Goal: Task Accomplishment & Management: Use online tool/utility

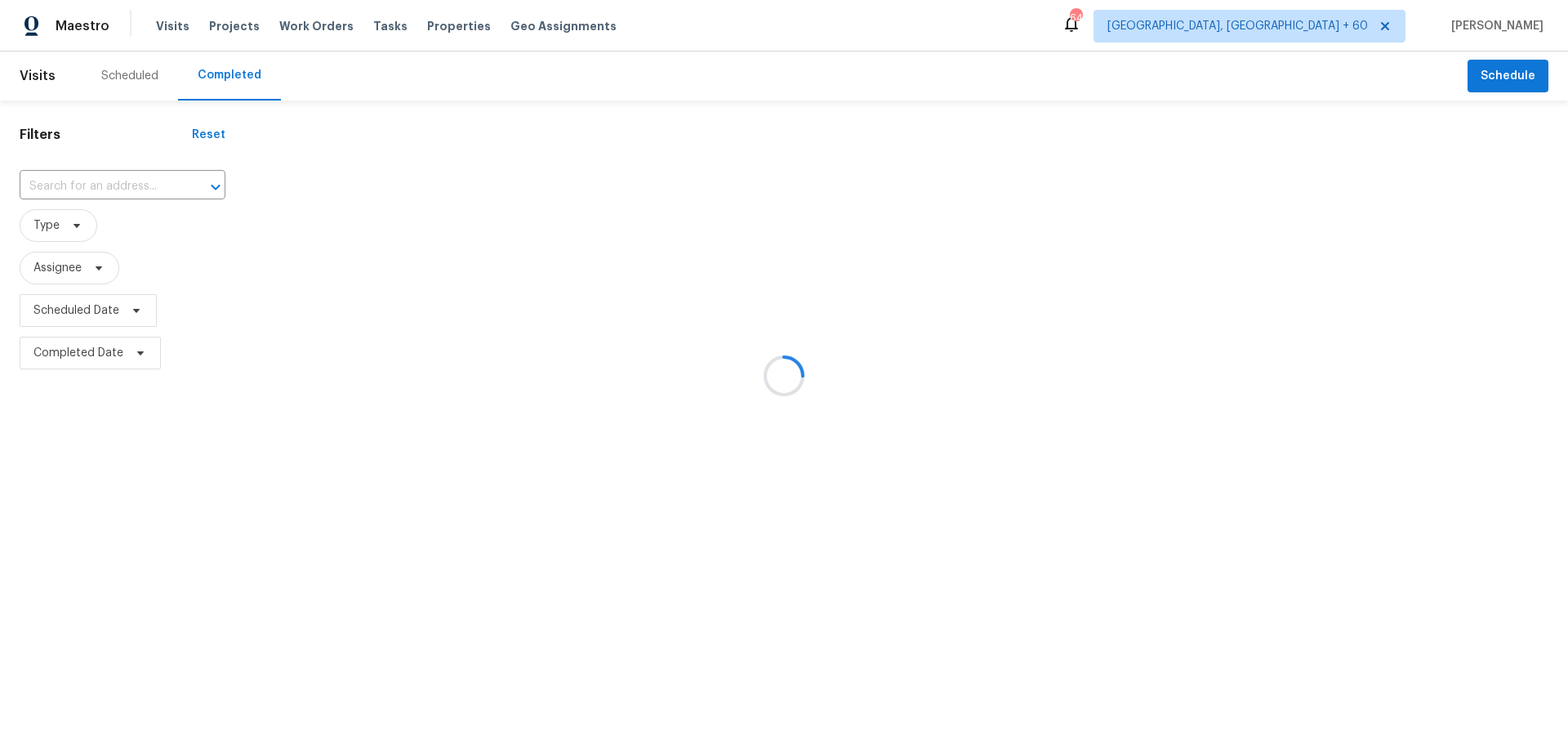
click at [143, 189] on div at bounding box center [784, 376] width 1568 height 751
click at [143, 183] on div at bounding box center [784, 376] width 1568 height 751
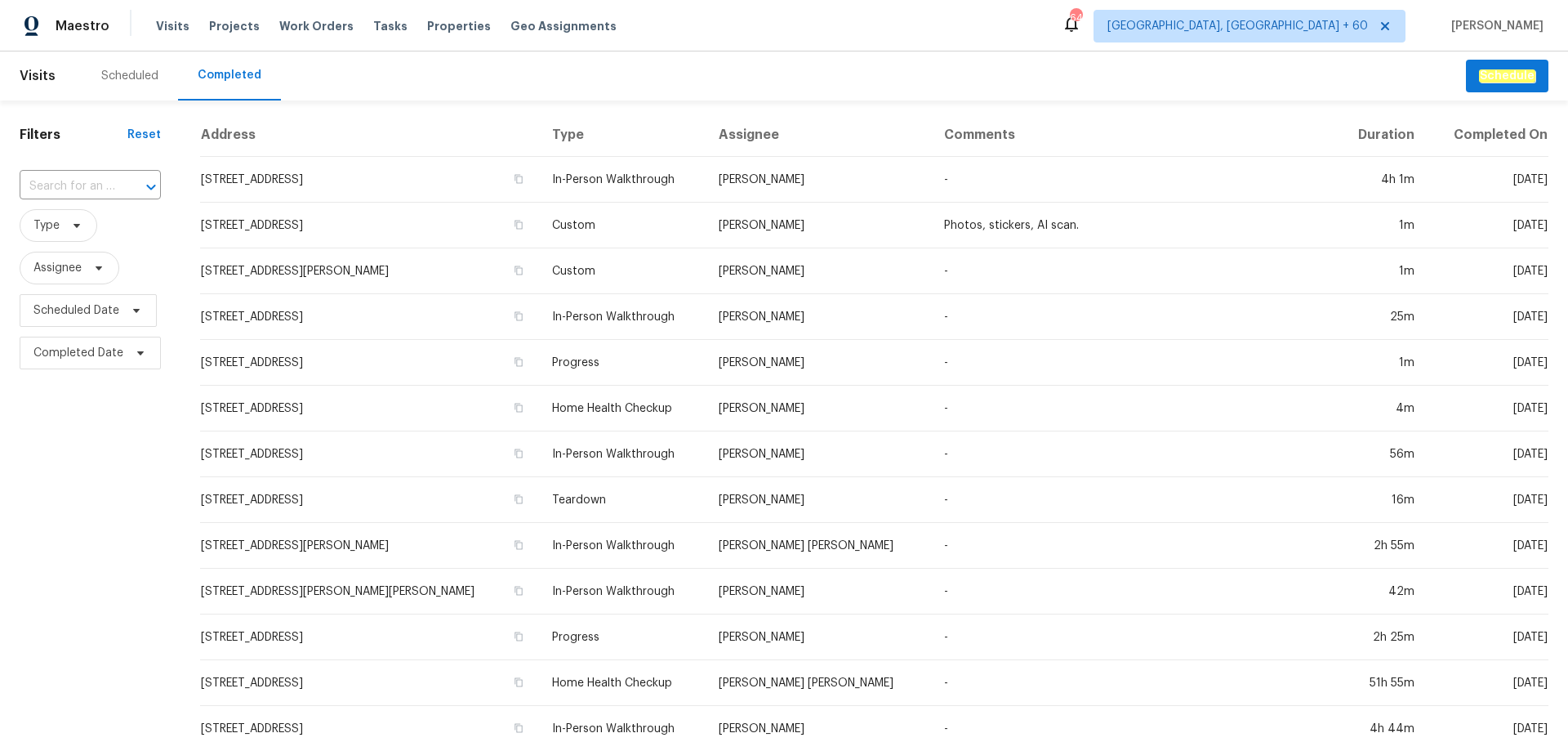
click at [143, 183] on icon "Open" at bounding box center [151, 187] width 20 height 20
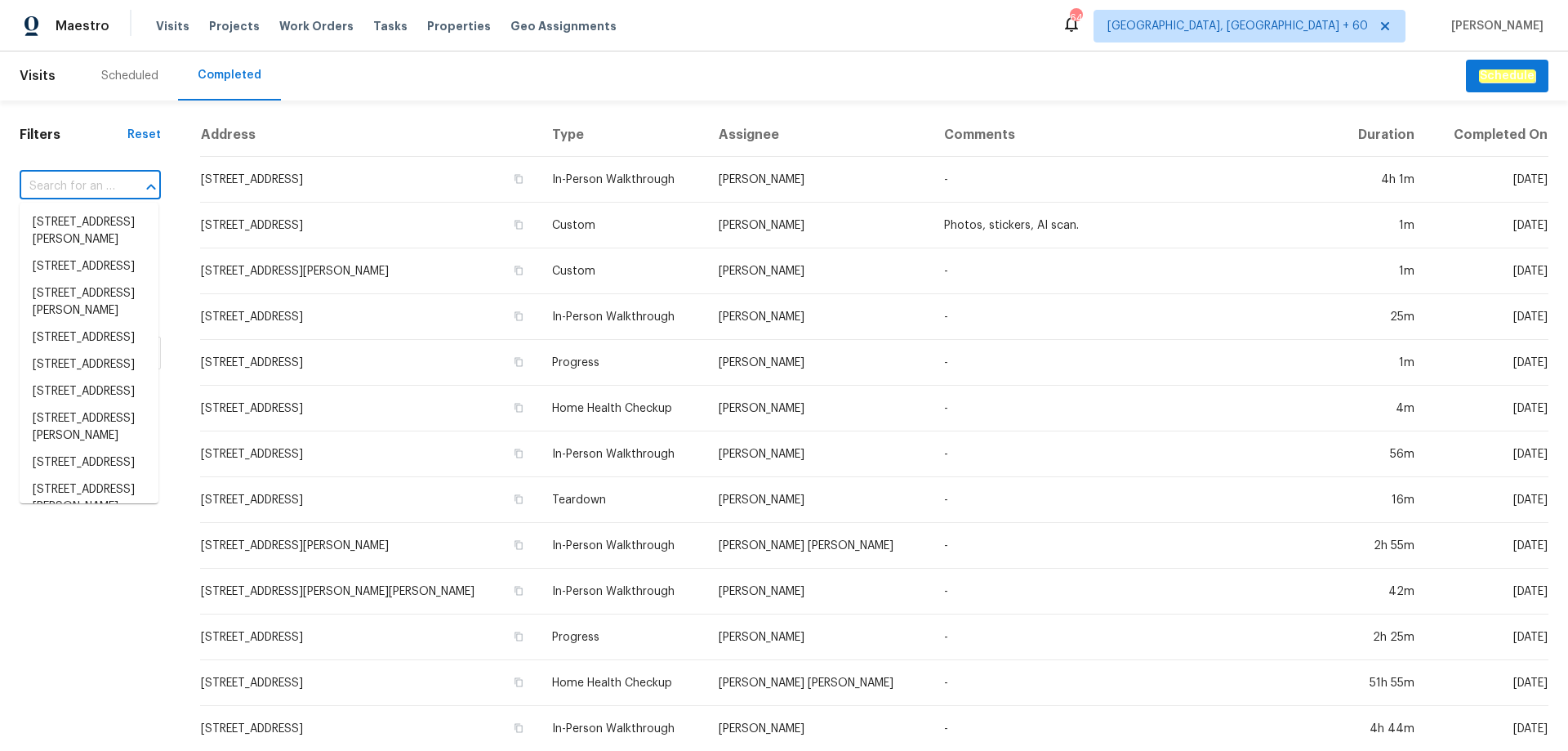
paste input "[STREET_ADDRESS]"
type input "[STREET_ADDRESS]"
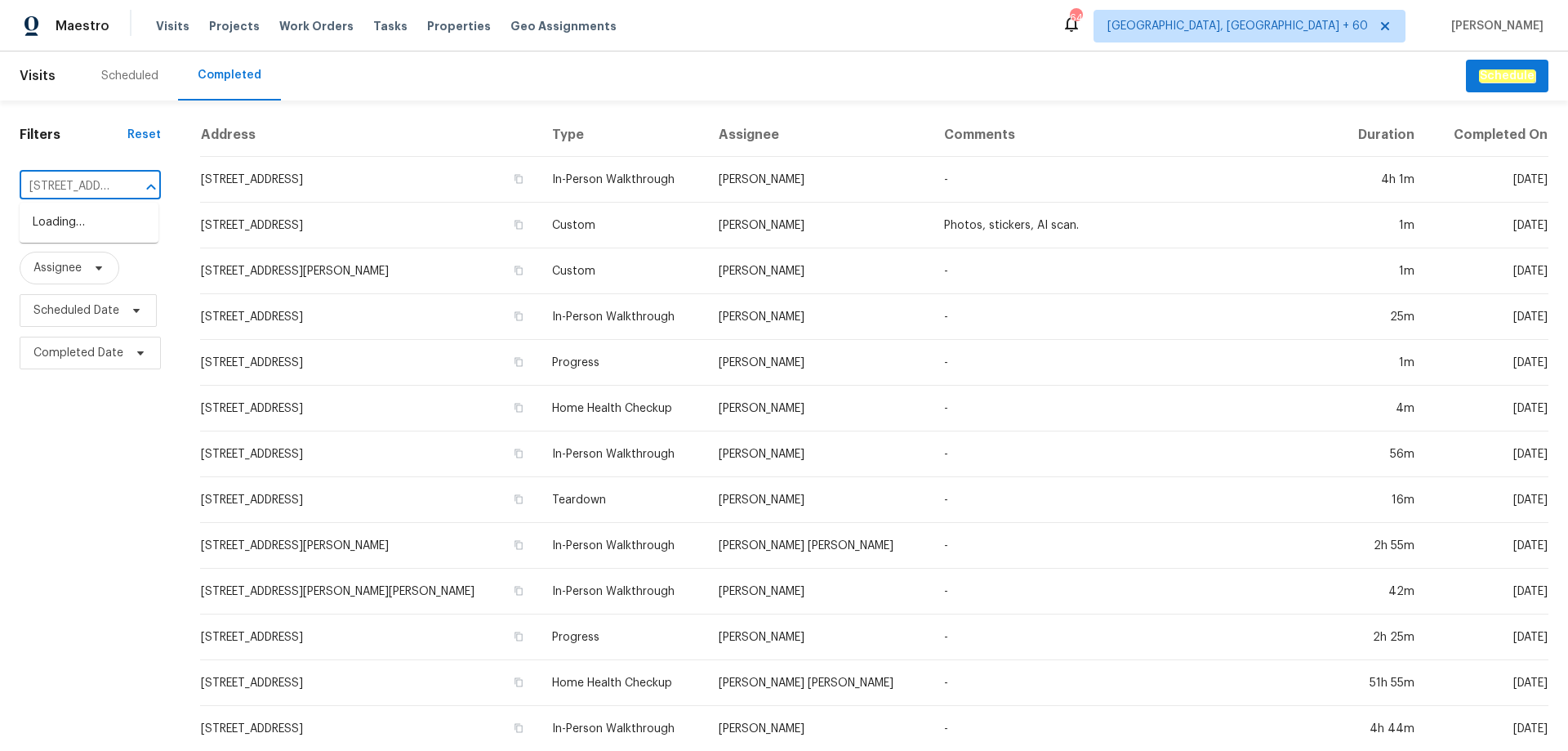
scroll to position [0, 127]
click at [99, 236] on li "[STREET_ADDRESS]" at bounding box center [89, 223] width 139 height 27
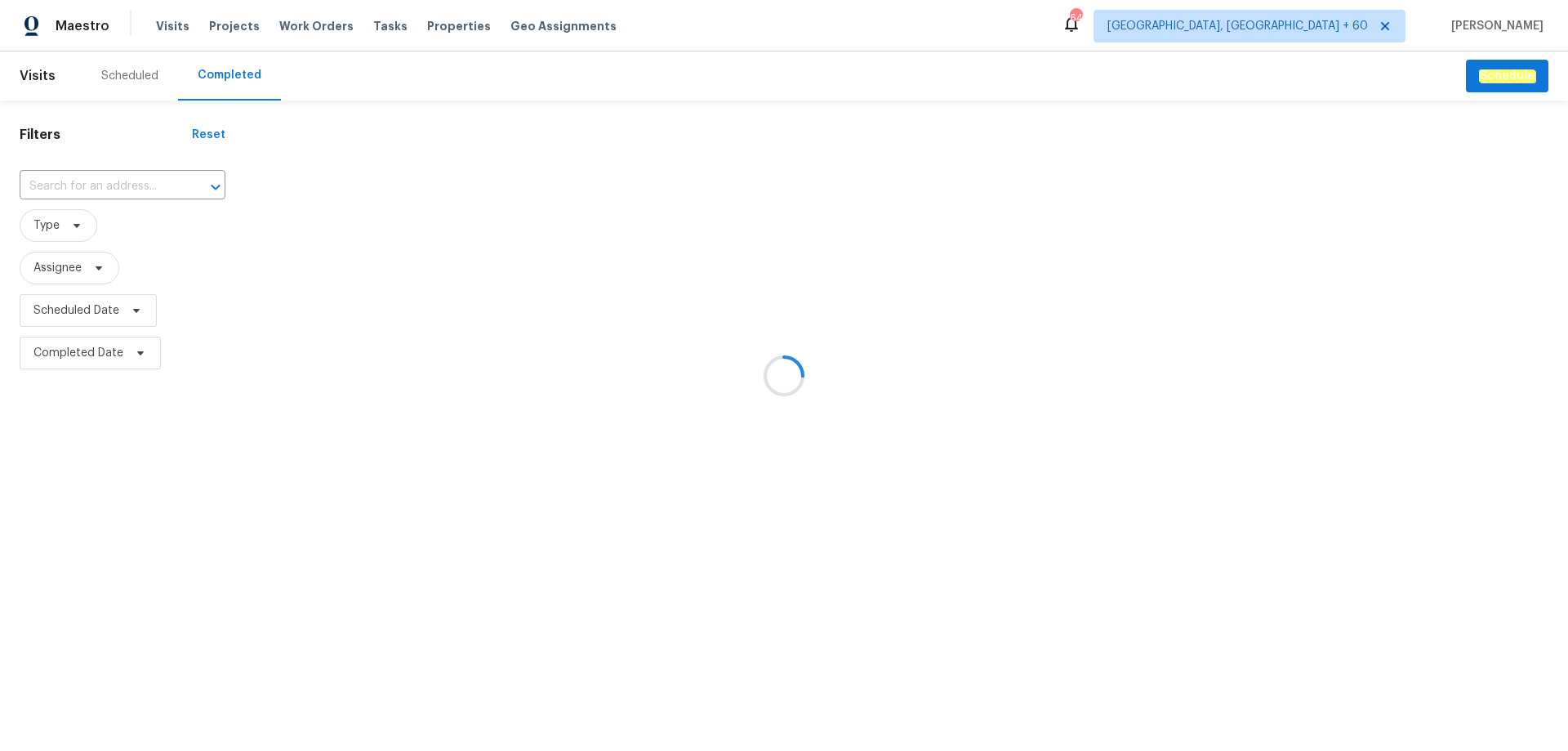
type input "[STREET_ADDRESS]"
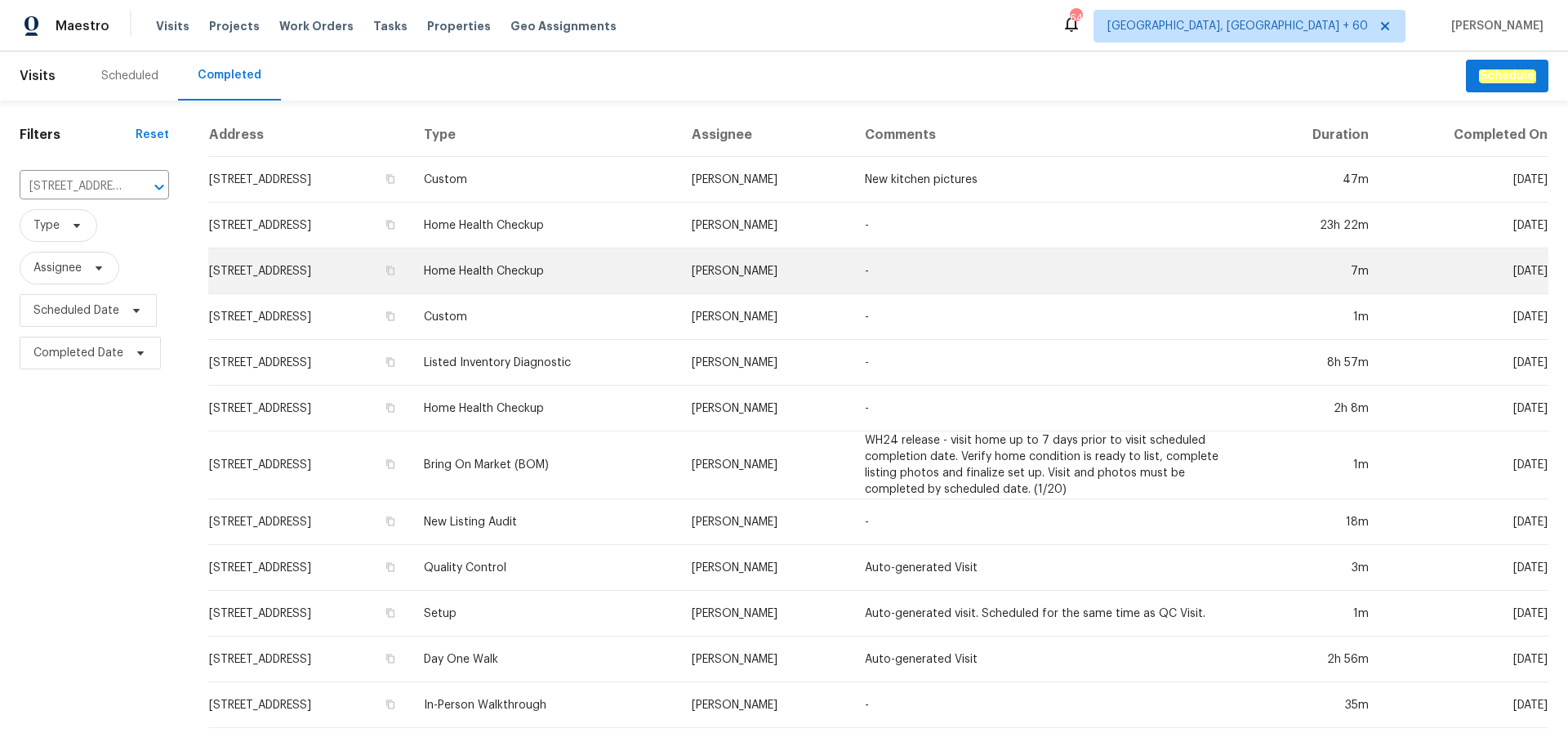
click at [642, 278] on td "Home Health Checkup" at bounding box center [544, 270] width 268 height 46
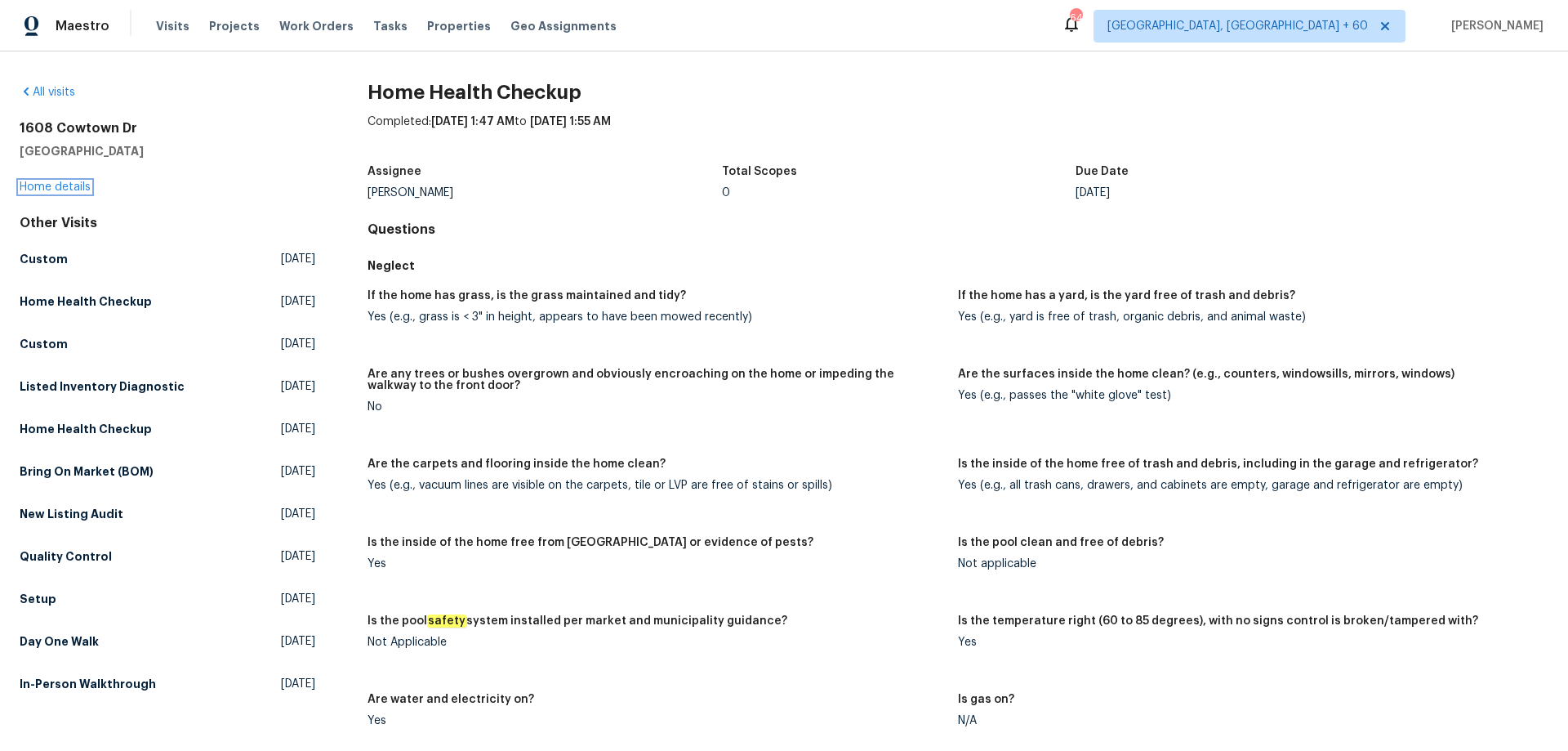
click at [55, 181] on link "Home details" at bounding box center [55, 187] width 71 height 12
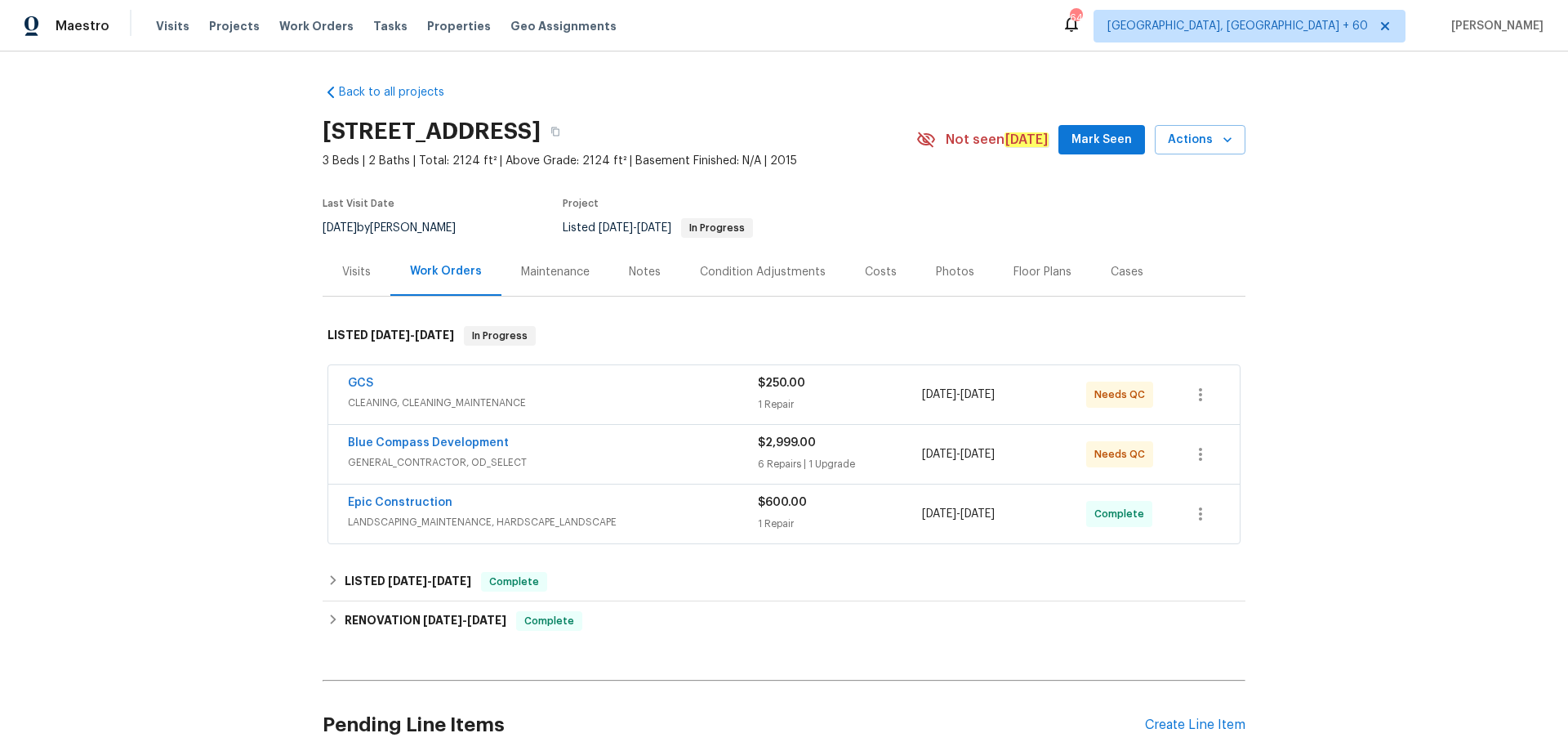
click at [955, 279] on div "Photos" at bounding box center [955, 272] width 39 height 16
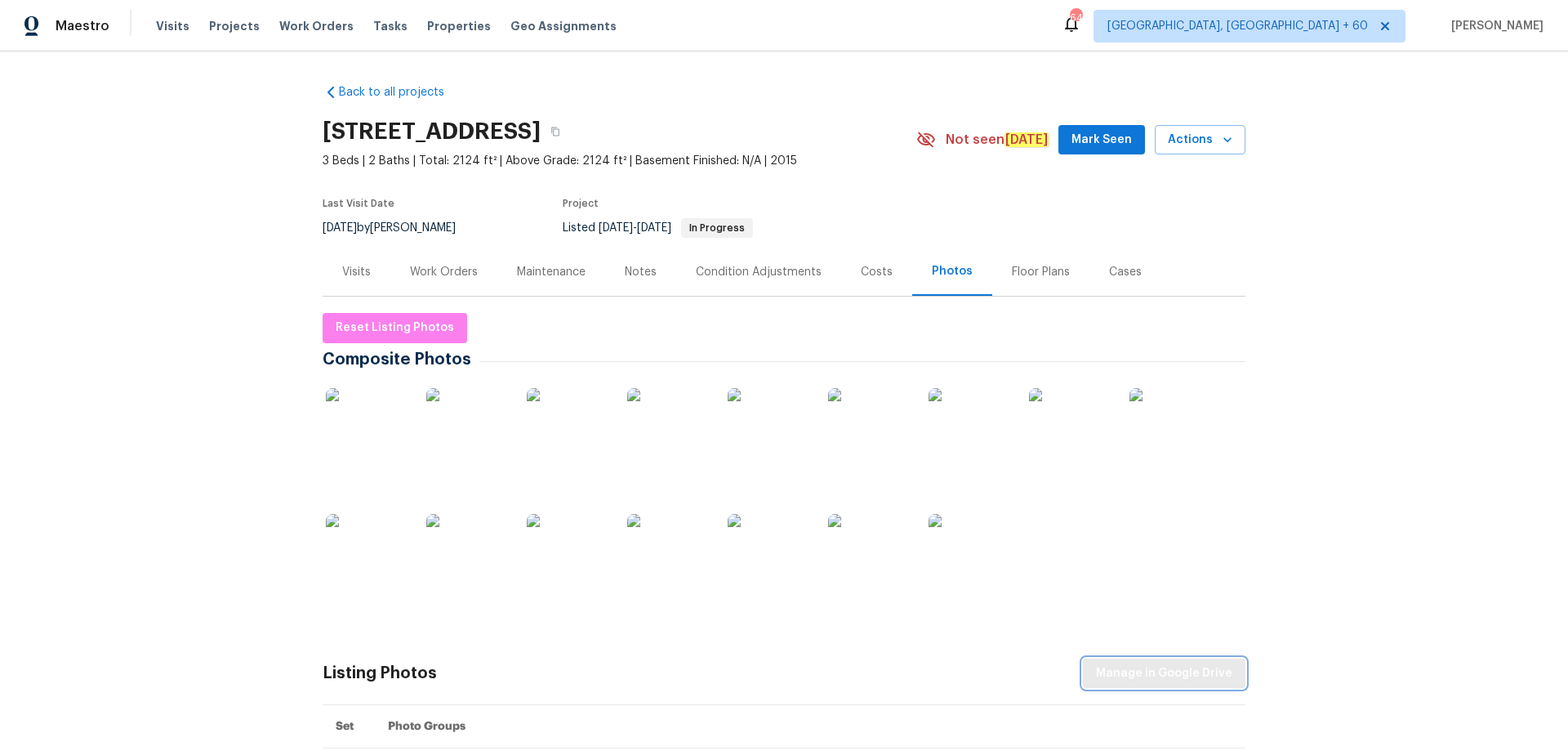
click at [1138, 679] on span "Manage in Google Drive" at bounding box center [1164, 673] width 137 height 21
click at [358, 327] on span "Reset Listing Photos" at bounding box center [395, 328] width 119 height 21
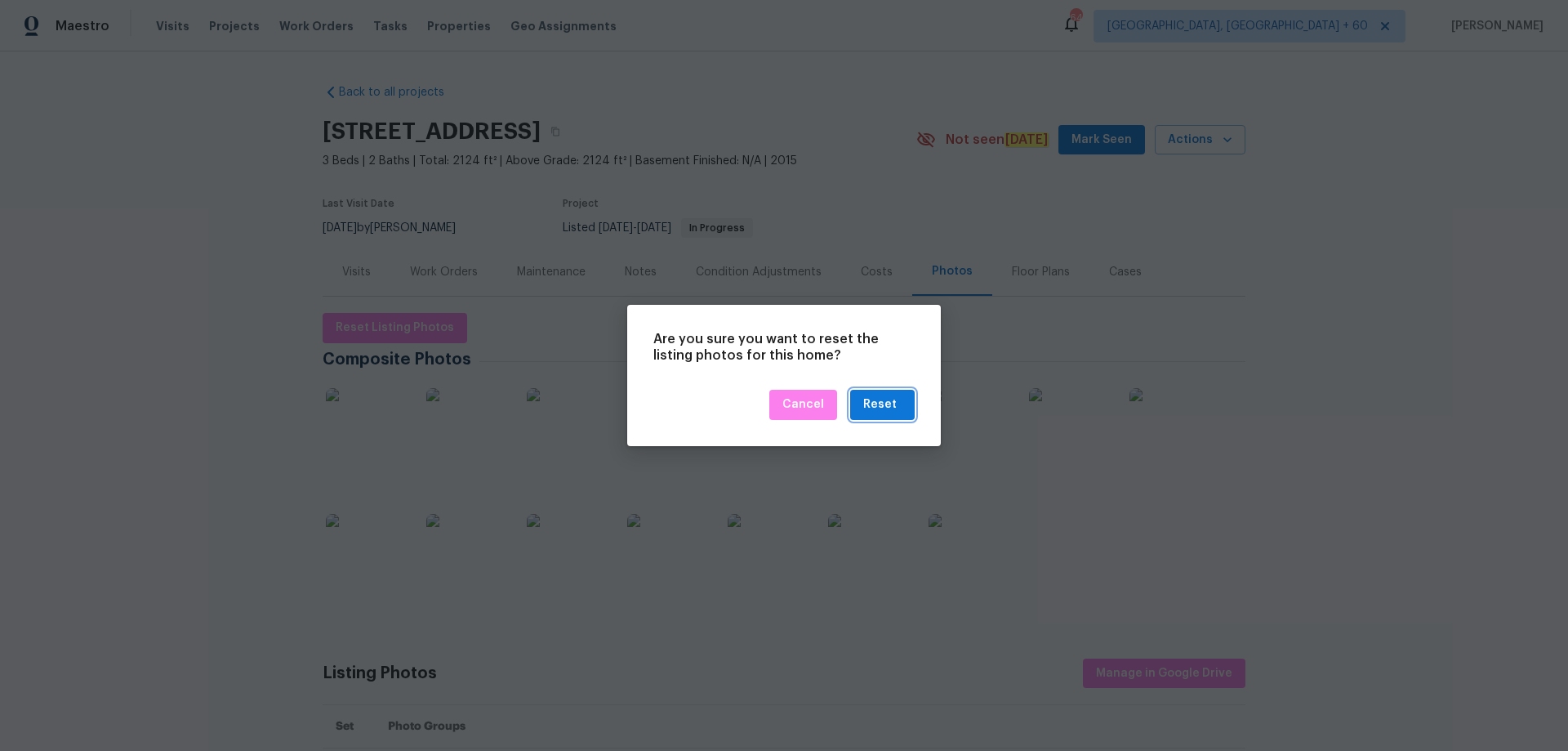
click at [875, 413] on div "Reset" at bounding box center [879, 404] width 33 height 21
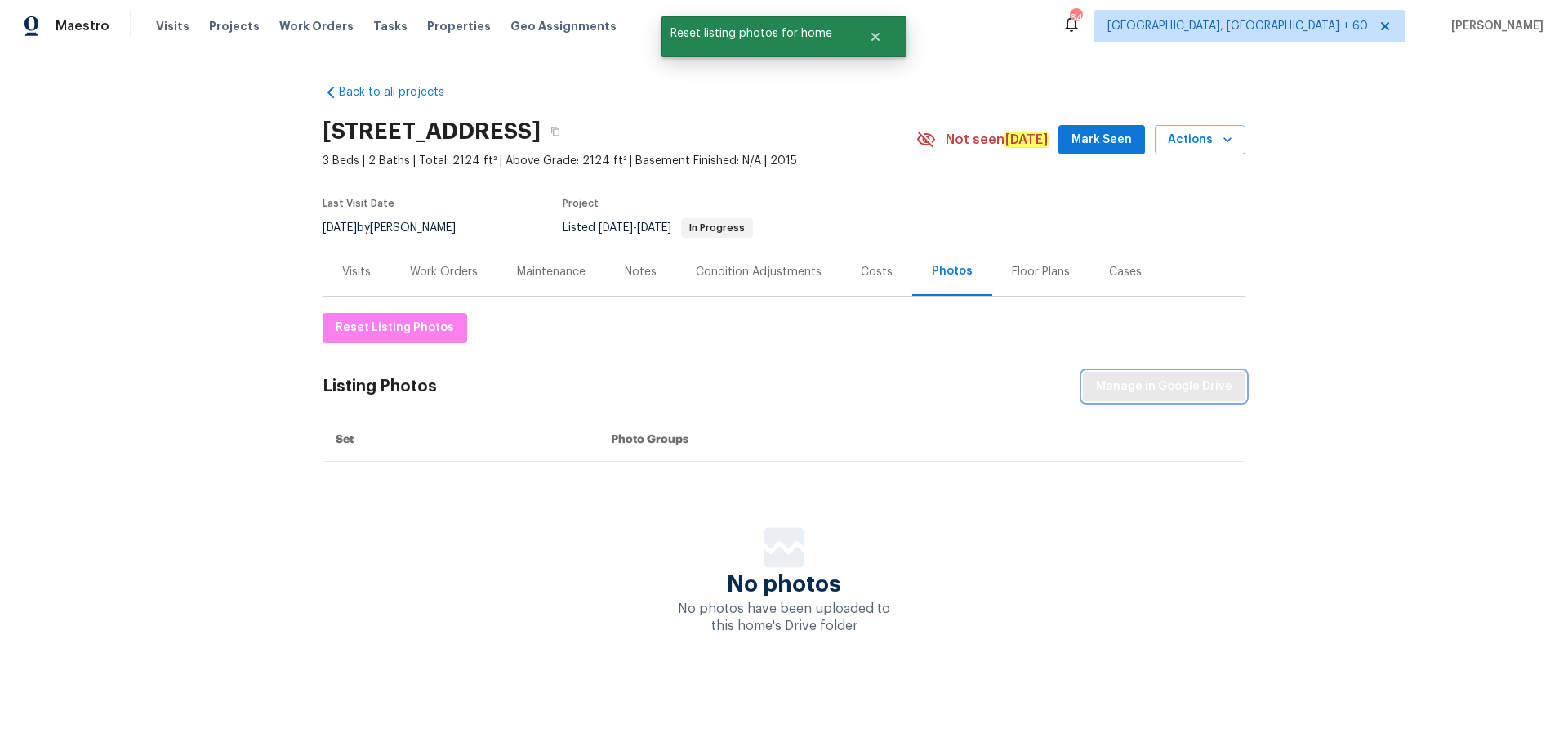
click at [1151, 391] on span "Manage in Google Drive" at bounding box center [1164, 386] width 137 height 21
